Goal: Task Accomplishment & Management: Manage account settings

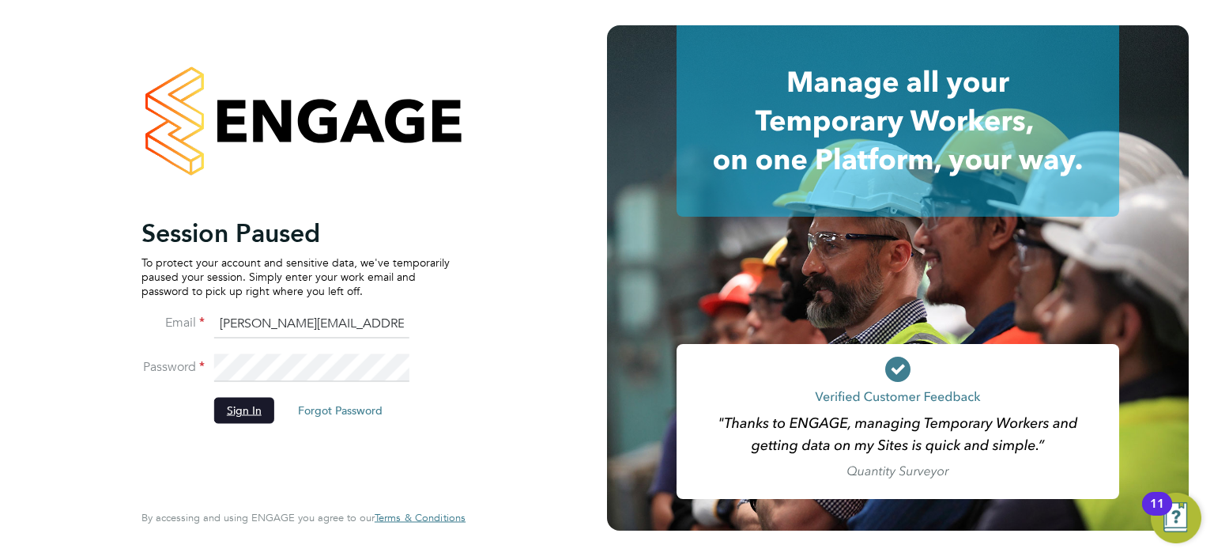
click at [237, 410] on button "Sign In" at bounding box center [244, 410] width 60 height 25
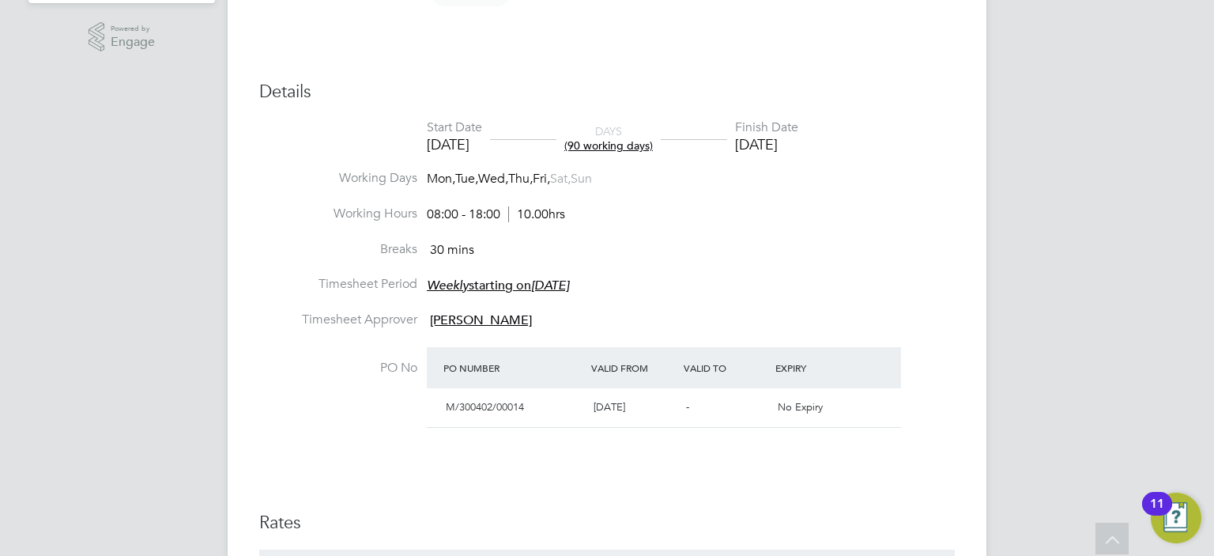
scroll to position [553, 0]
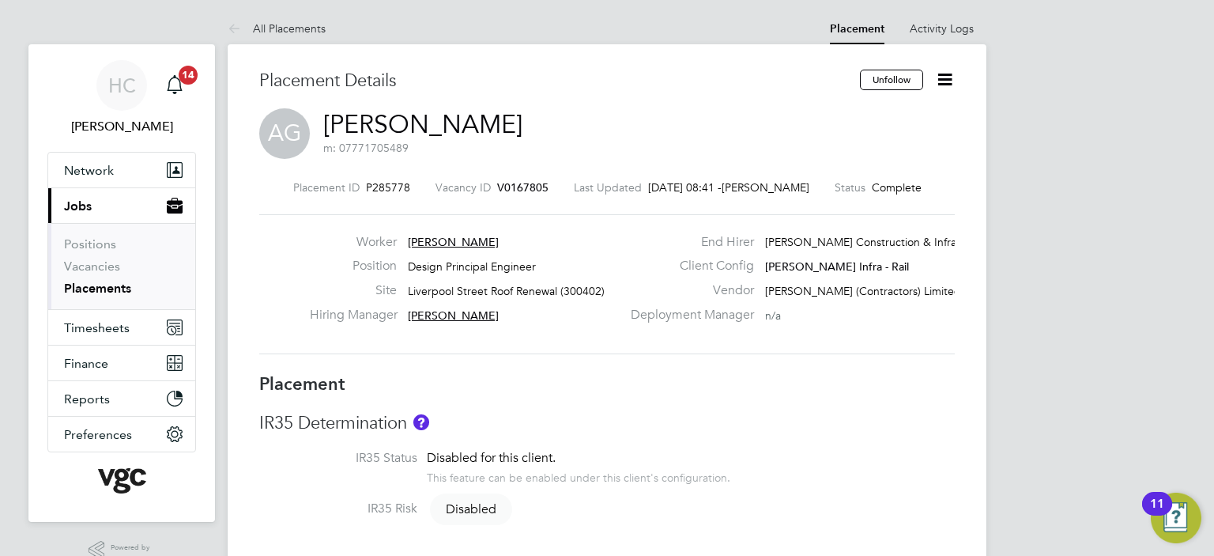
click at [940, 88] on icon at bounding box center [945, 80] width 20 height 20
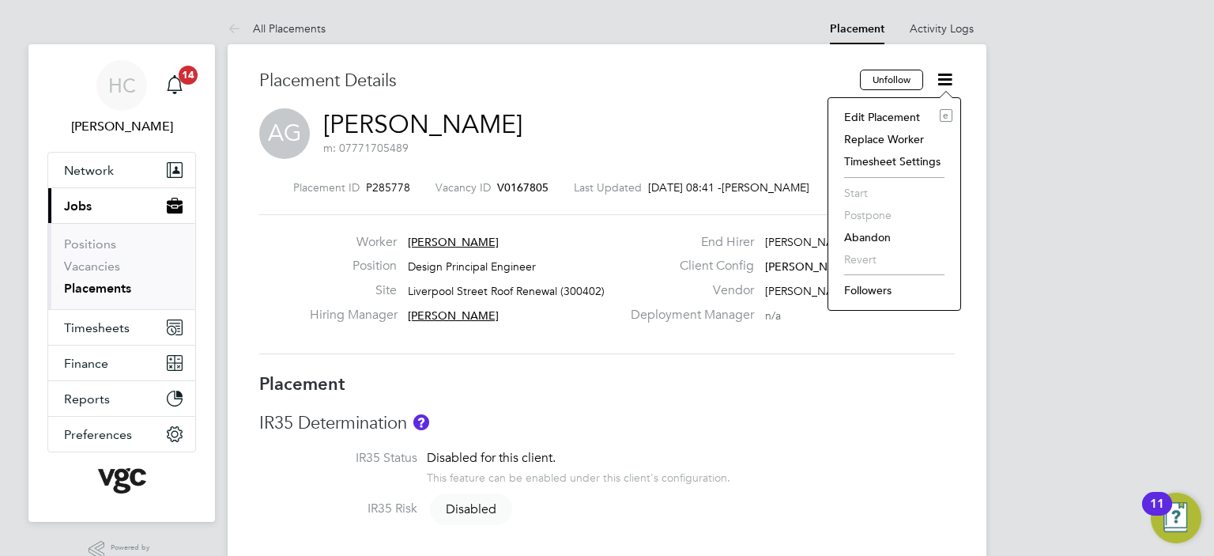
click at [901, 118] on li "Edit Placement e" at bounding box center [894, 117] width 116 height 22
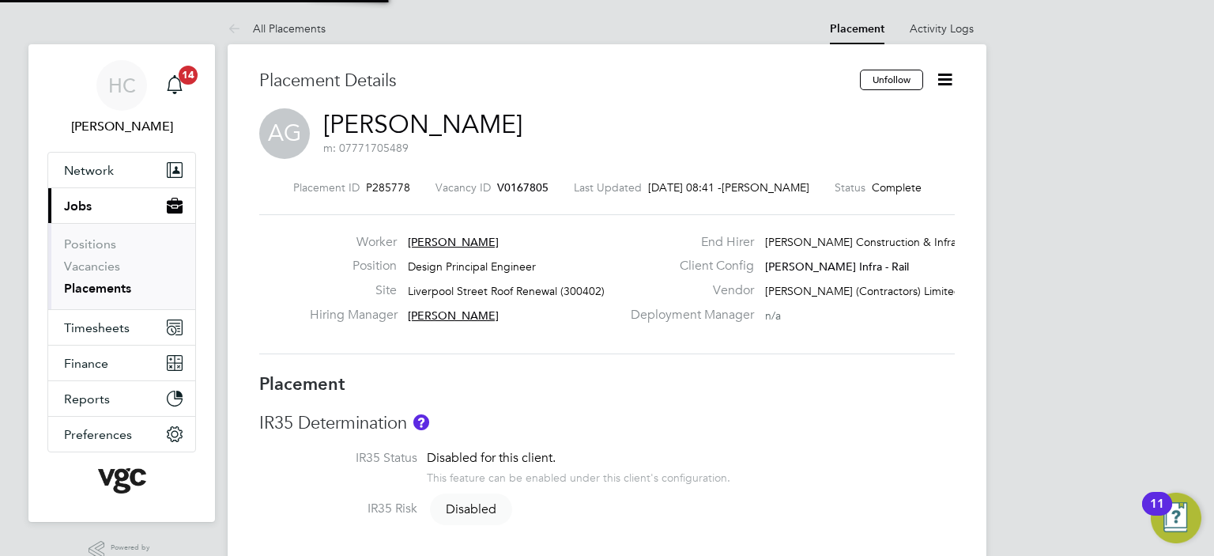
type input "Abdiulfatah Kassim"
type input "28 Apr 2025"
type input "[DATE]"
type input "08:00"
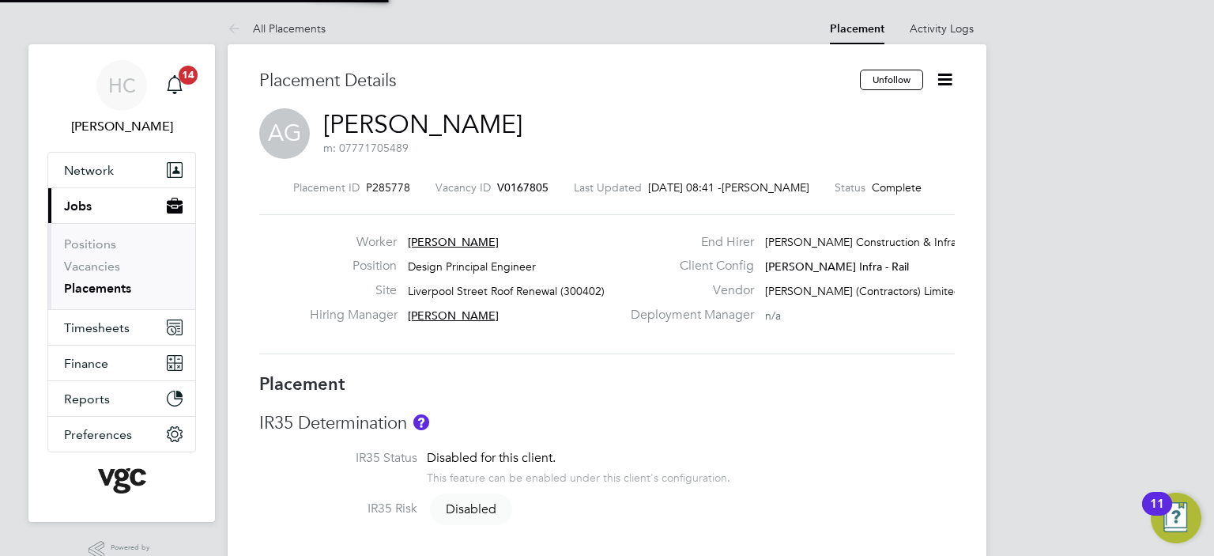
type input "18:00"
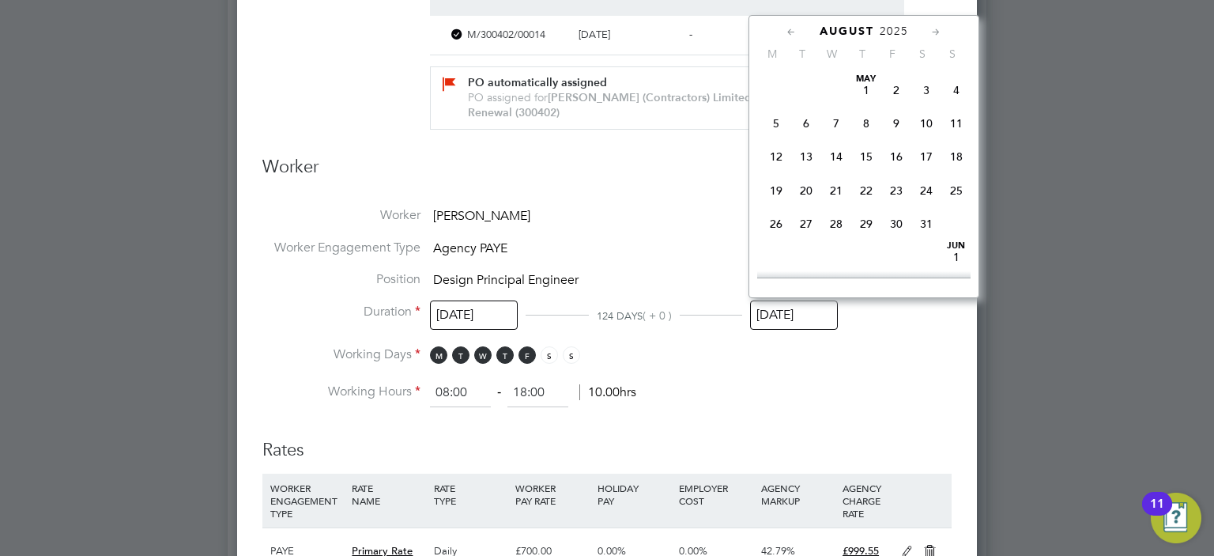
click at [776, 319] on input "[DATE]" at bounding box center [794, 314] width 88 height 29
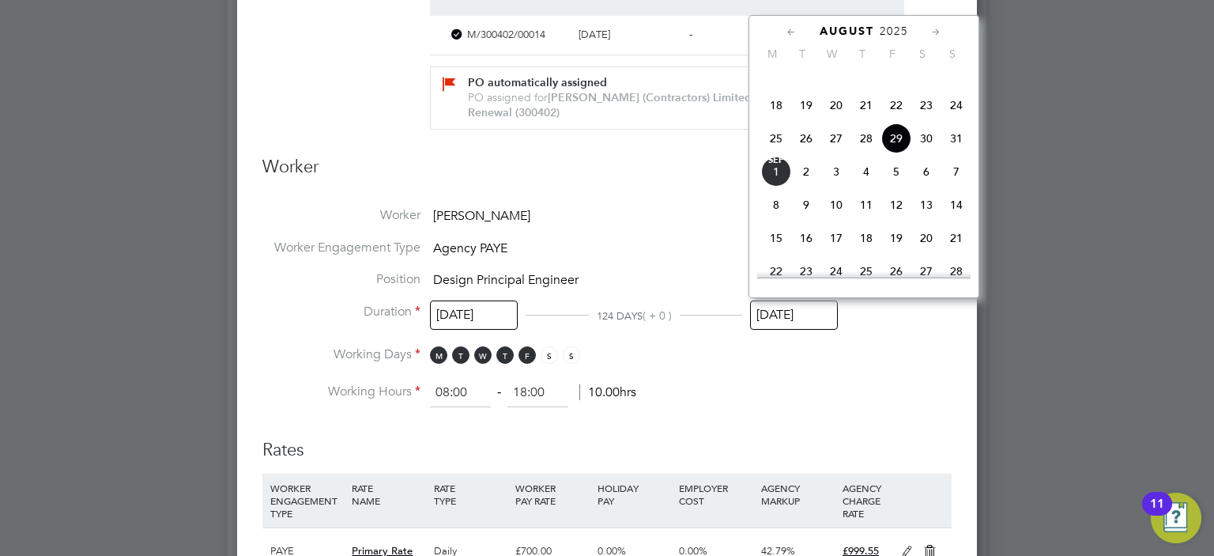
click at [935, 32] on icon at bounding box center [936, 32] width 15 height 17
click at [937, 32] on icon at bounding box center [936, 32] width 15 height 17
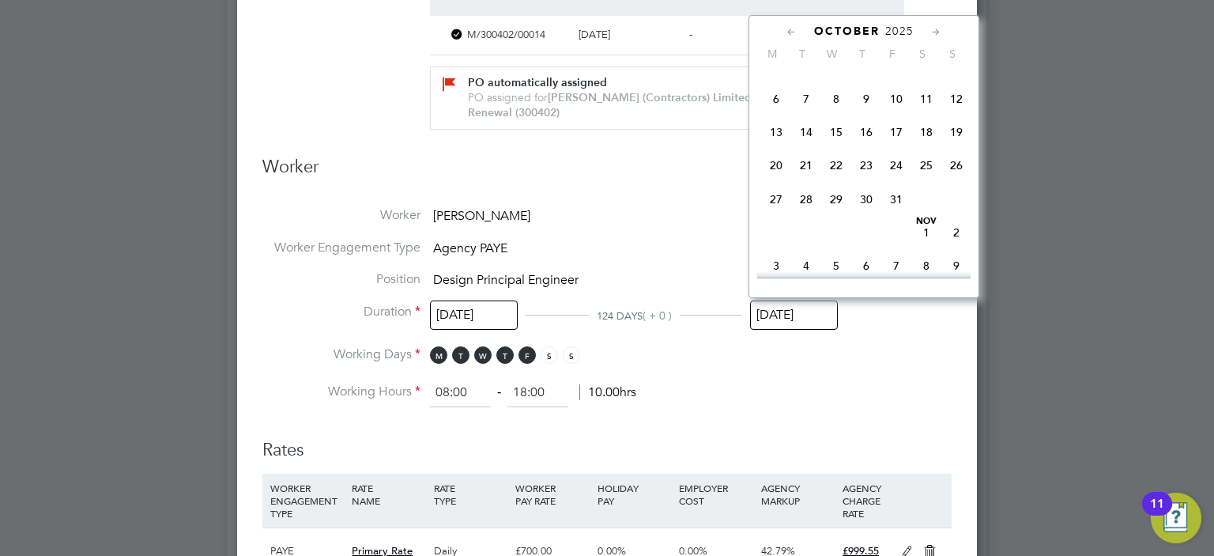
click at [899, 214] on span "31" at bounding box center [896, 199] width 30 height 30
type input "31 Oct 2025"
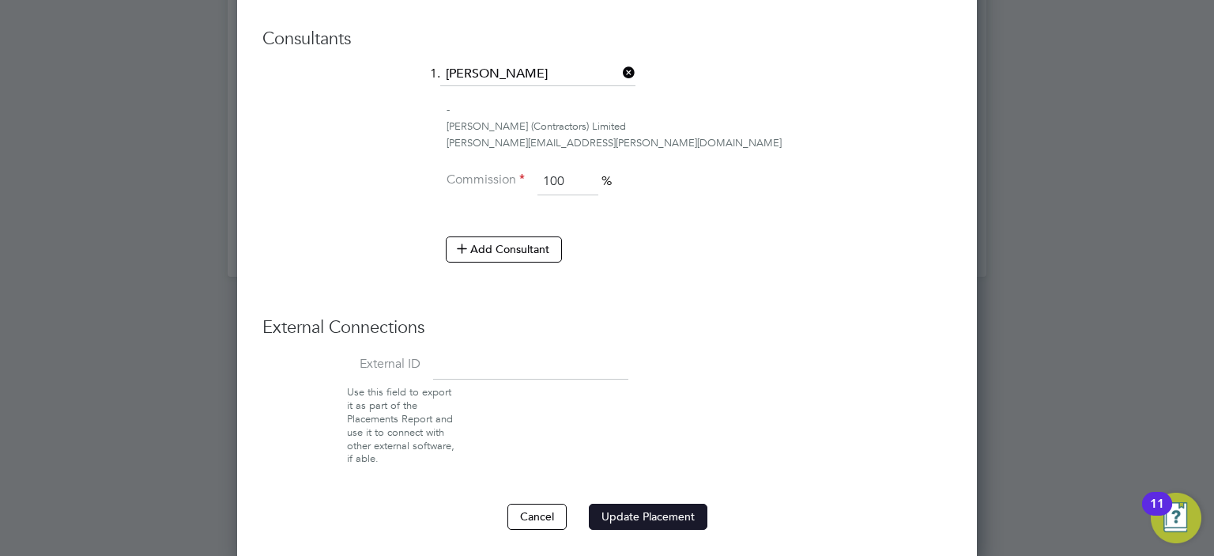
click at [599, 520] on button "Update Placement" at bounding box center [648, 515] width 119 height 25
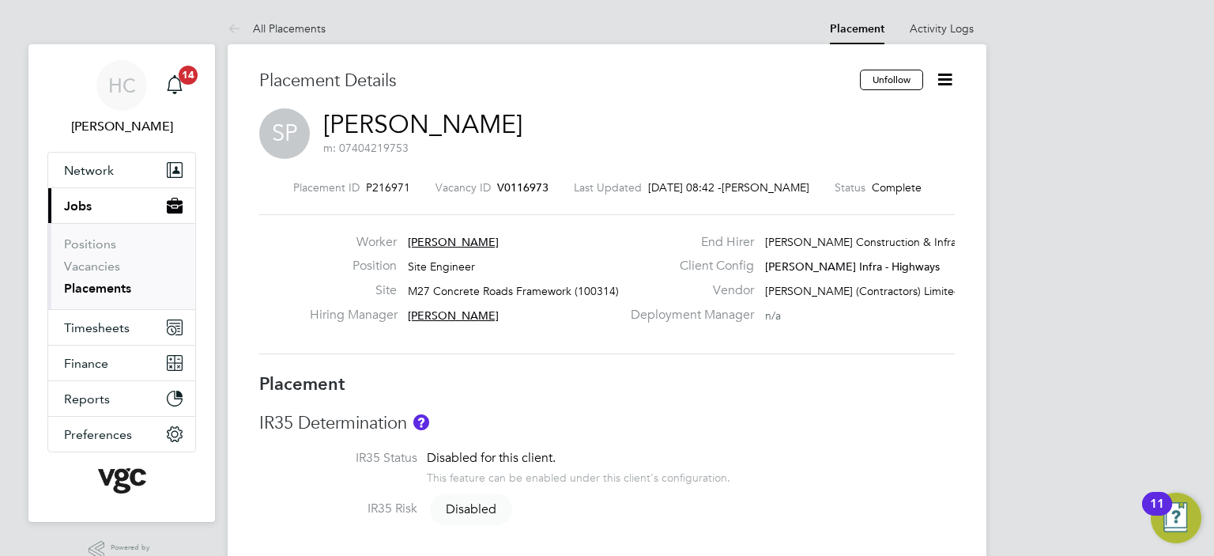
click at [944, 73] on icon at bounding box center [945, 80] width 20 height 20
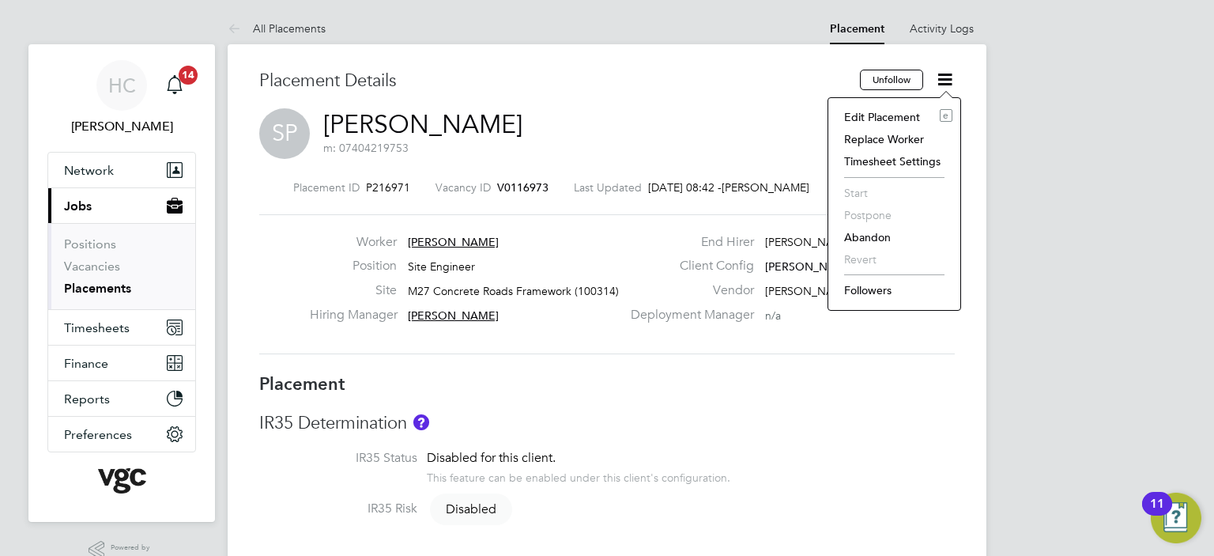
click at [884, 111] on li "Edit Placement e" at bounding box center [894, 117] width 116 height 22
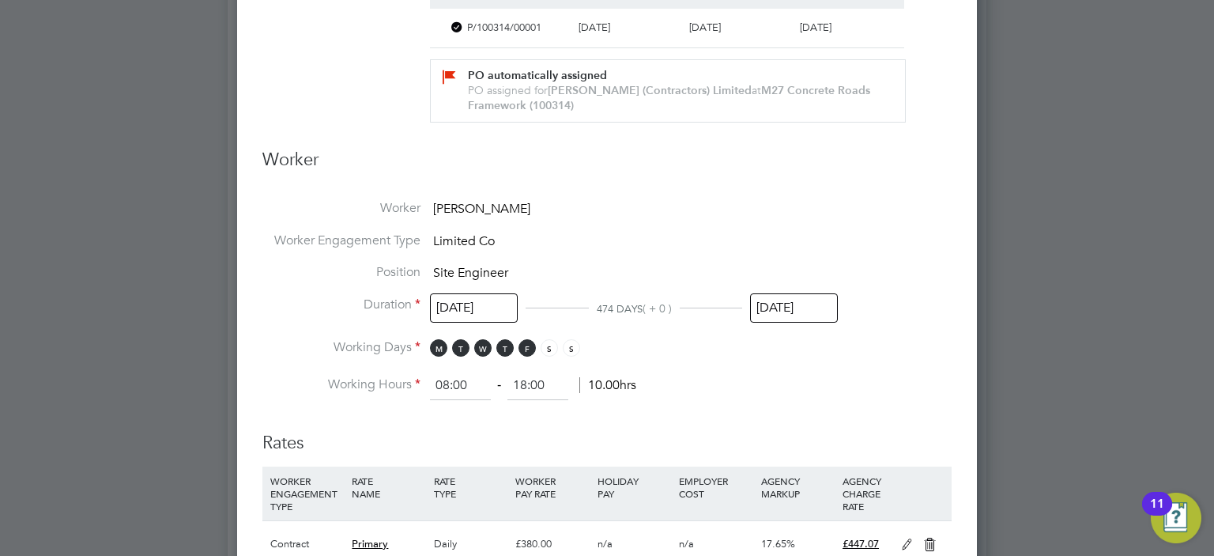
click at [795, 301] on input "[DATE]" at bounding box center [794, 307] width 88 height 29
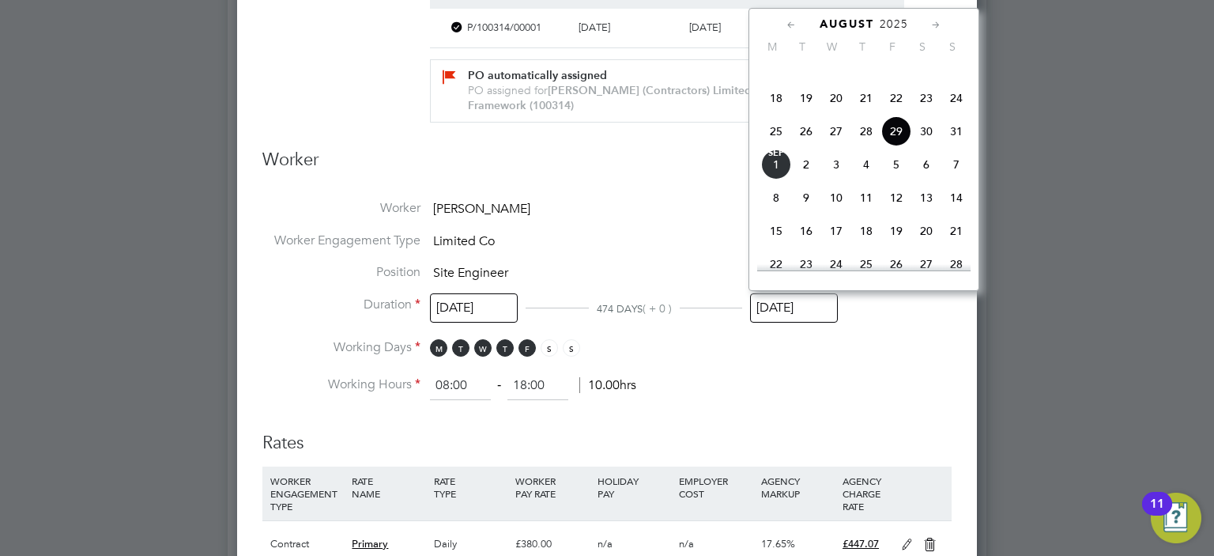
click at [940, 24] on icon at bounding box center [936, 25] width 15 height 17
click at [937, 24] on icon at bounding box center [936, 25] width 15 height 17
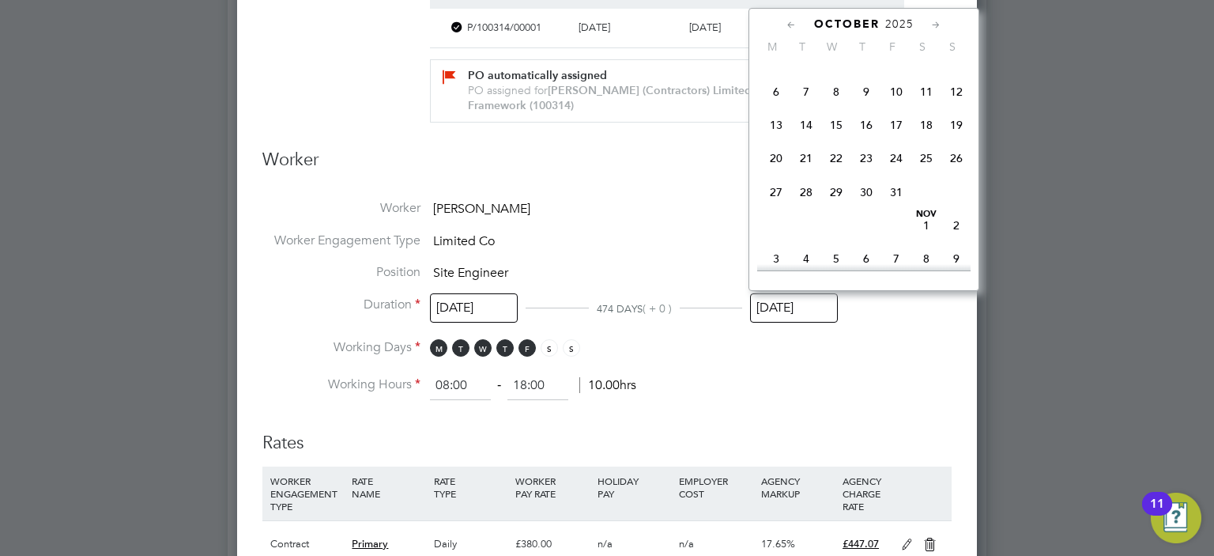
click at [937, 24] on icon at bounding box center [936, 25] width 15 height 17
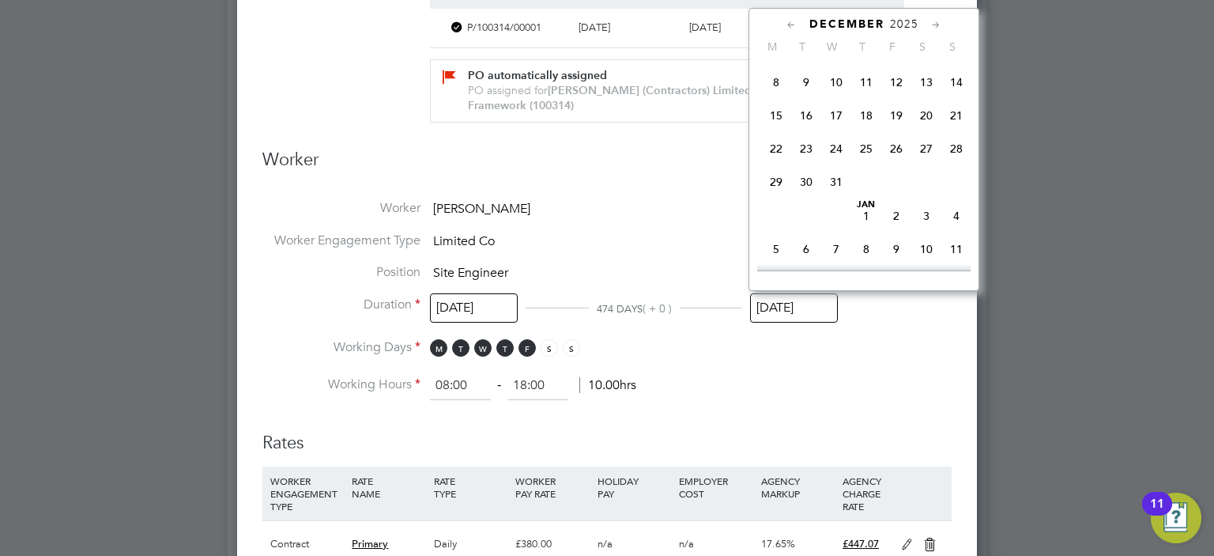
click at [842, 197] on span "31" at bounding box center [836, 182] width 30 height 30
type input "[DATE]"
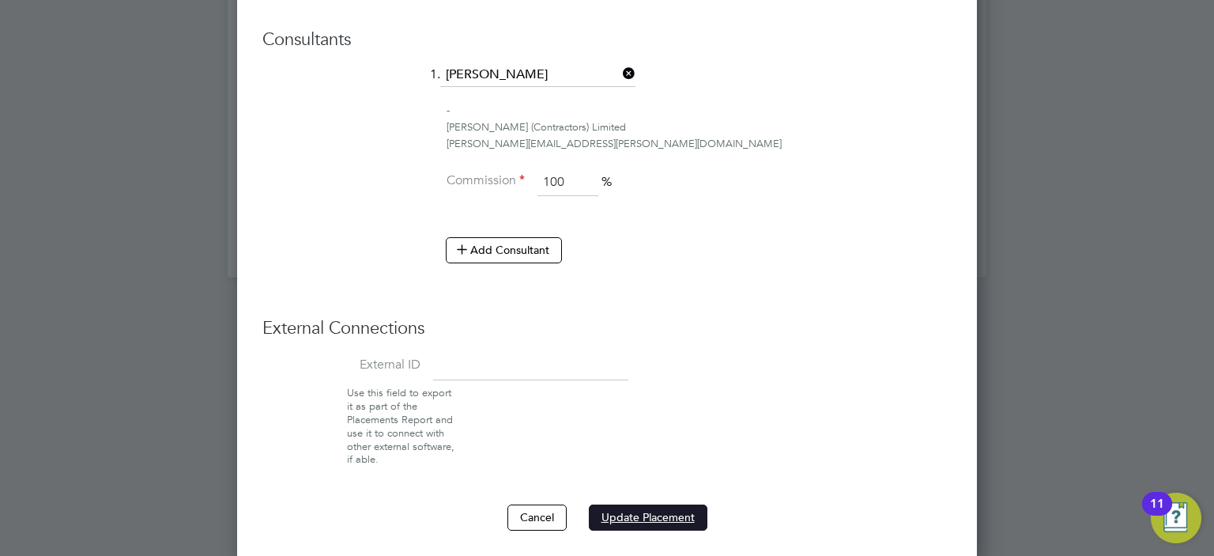
click at [658, 517] on button "Update Placement" at bounding box center [648, 516] width 119 height 25
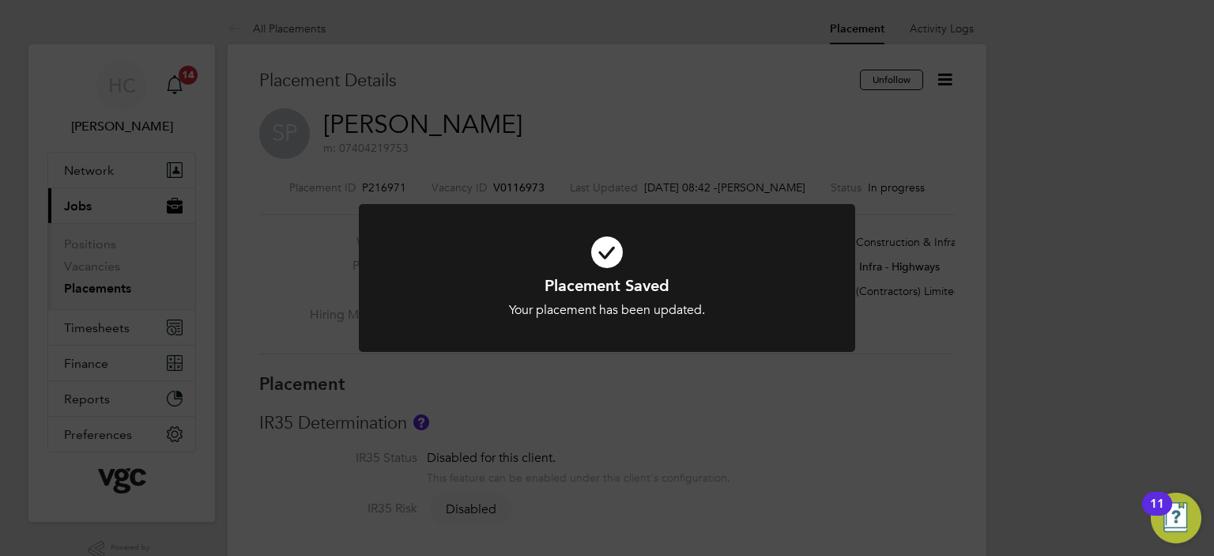
click at [607, 261] on icon at bounding box center [606, 252] width 411 height 62
